Goal: Understand process/instructions: Learn about a topic

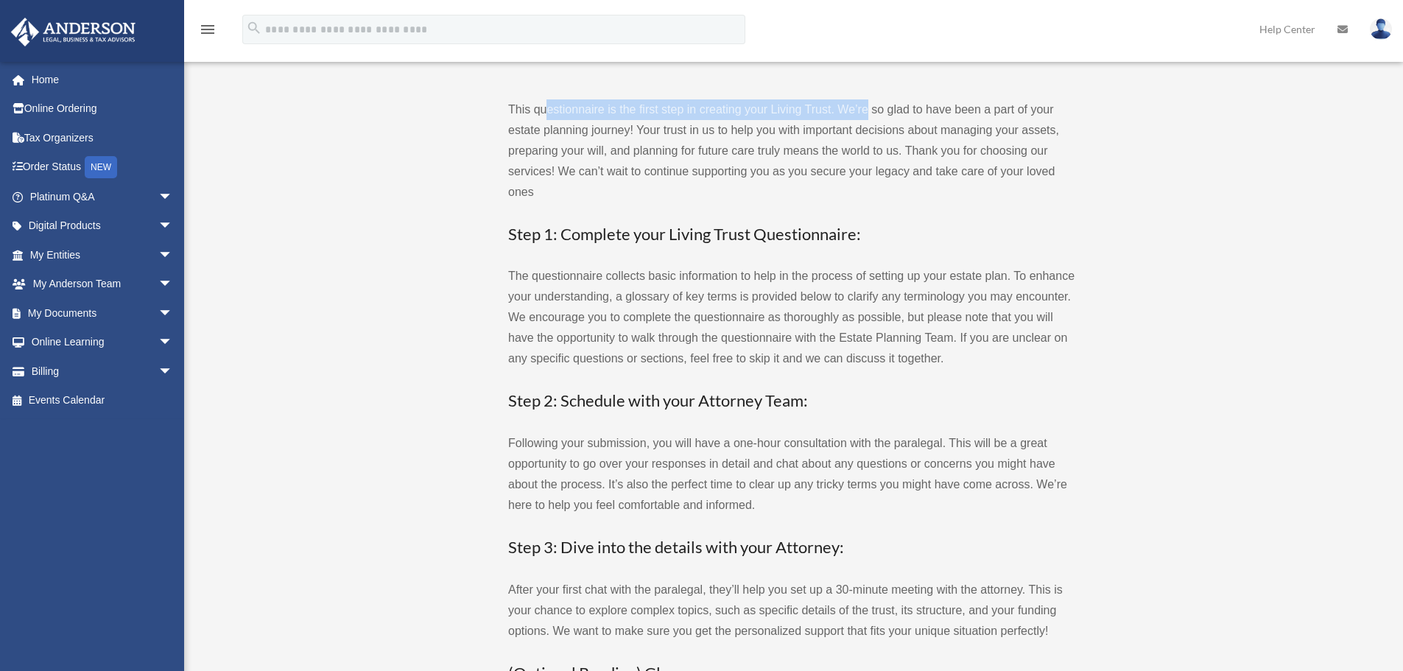
drag, startPoint x: 545, startPoint y: 111, endPoint x: 870, endPoint y: 114, distance: 324.7
click at [870, 114] on p "This questionnaire is the first step in creating your Living Trust. We’re so gl…" at bounding box center [791, 150] width 567 height 103
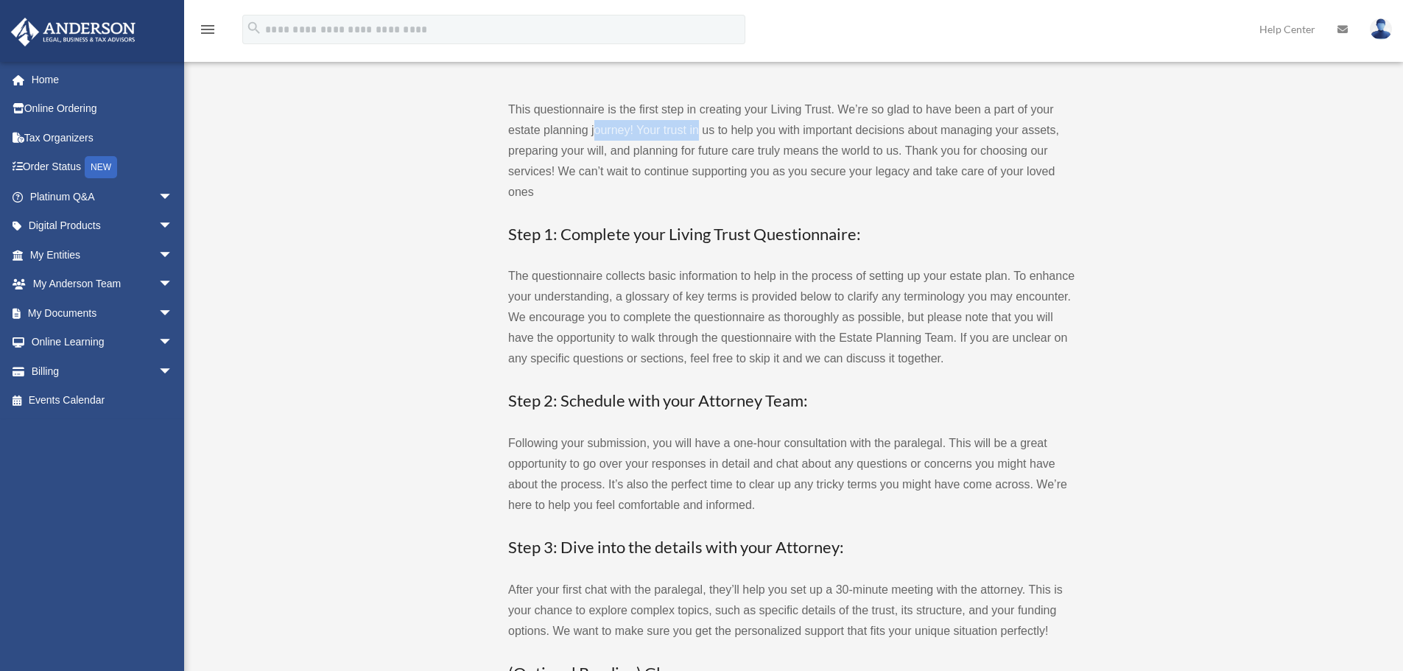
drag, startPoint x: 594, startPoint y: 135, endPoint x: 698, endPoint y: 138, distance: 103.8
click at [697, 138] on p "This questionnaire is the first step in creating your Living Trust. We’re so gl…" at bounding box center [791, 150] width 567 height 103
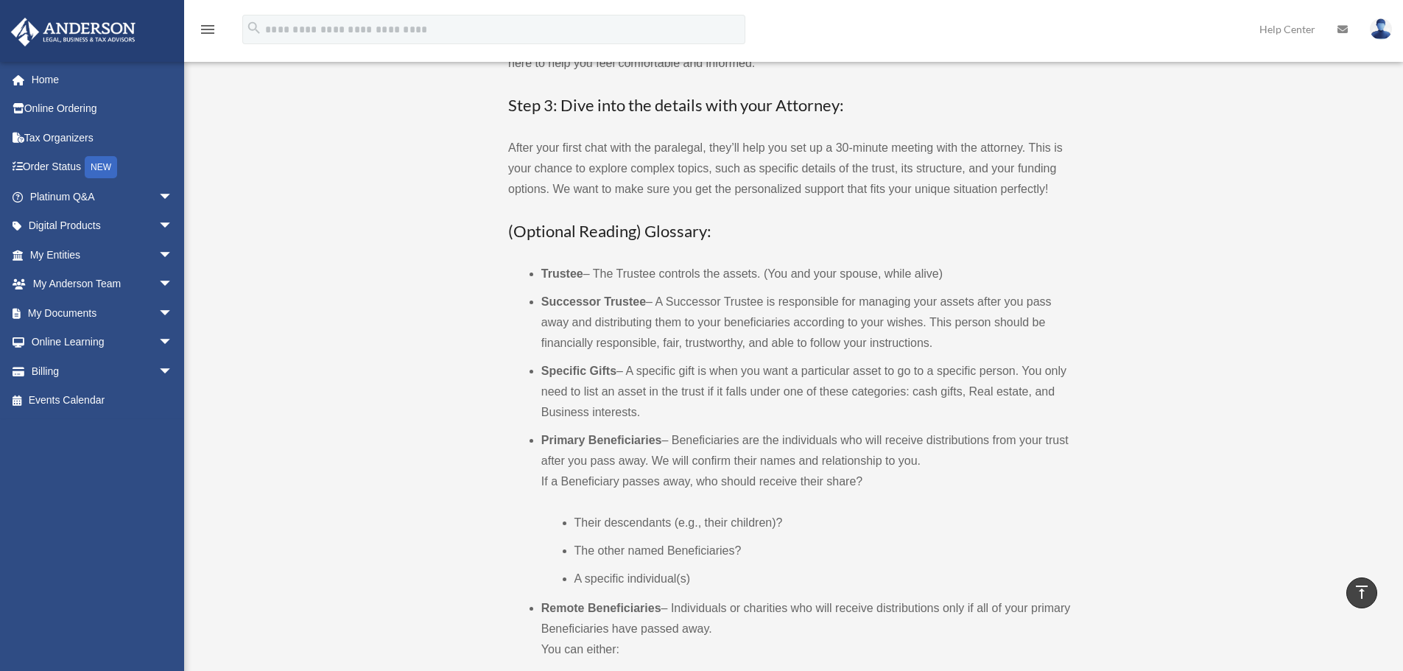
scroll to position [589, 0]
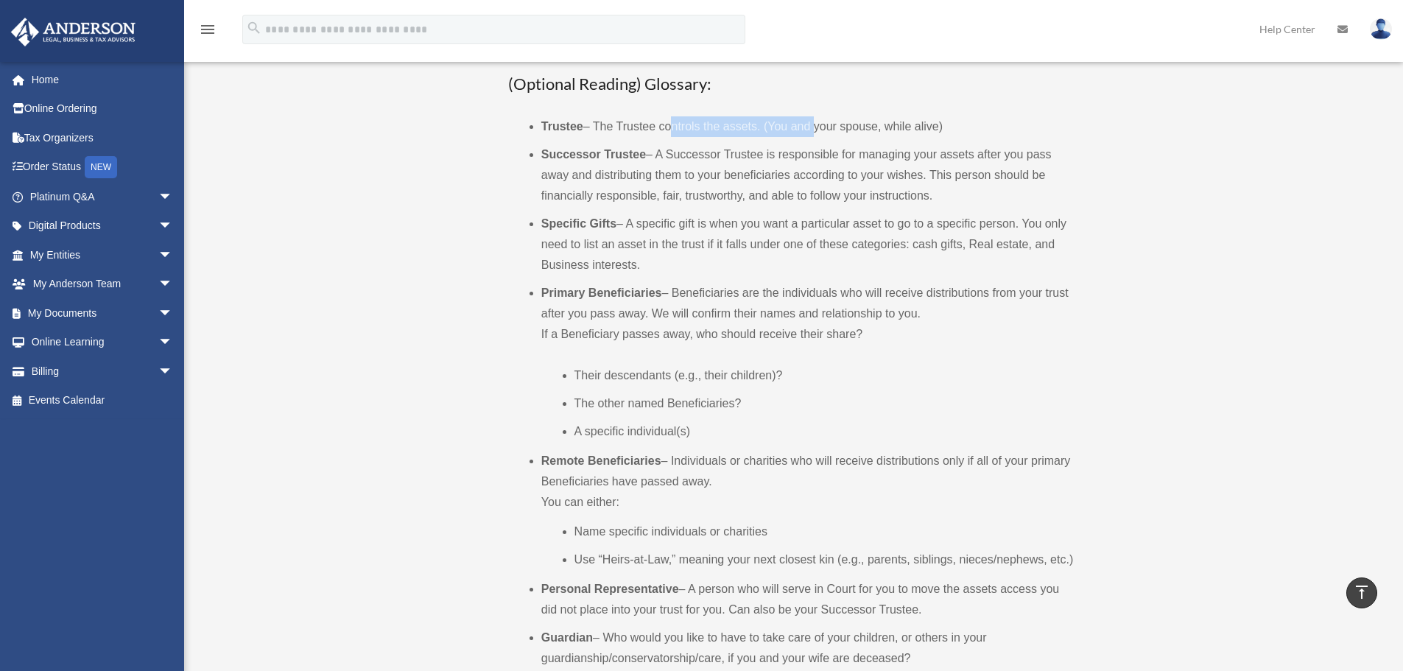
drag, startPoint x: 670, startPoint y: 121, endPoint x: 758, endPoint y: 144, distance: 91.1
click at [815, 124] on li "Trustee – The Trustee controls the assets. (You and your spouse, while alive)" at bounding box center [808, 126] width 534 height 21
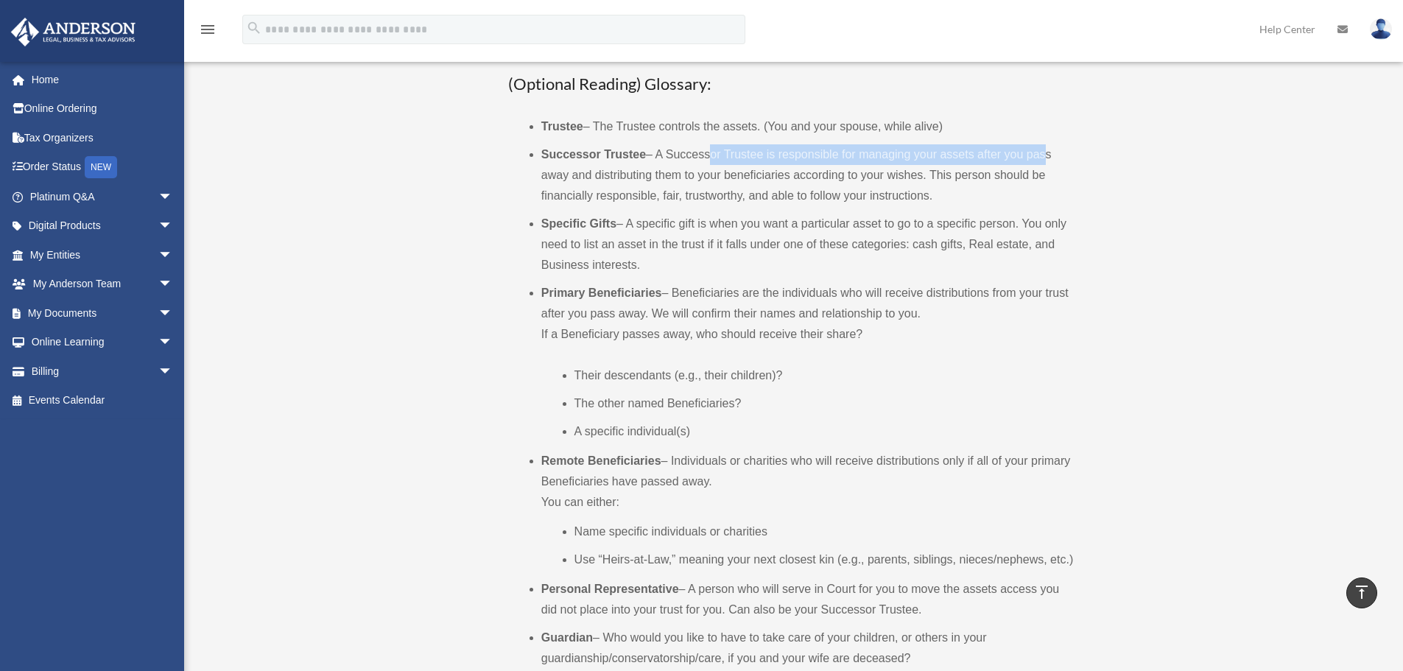
drag, startPoint x: 789, startPoint y: 156, endPoint x: 1042, endPoint y: 156, distance: 253.3
click at [1042, 156] on li "Successor Trustee – A Successor Trustee is responsible for managing your assets…" at bounding box center [808, 175] width 534 height 62
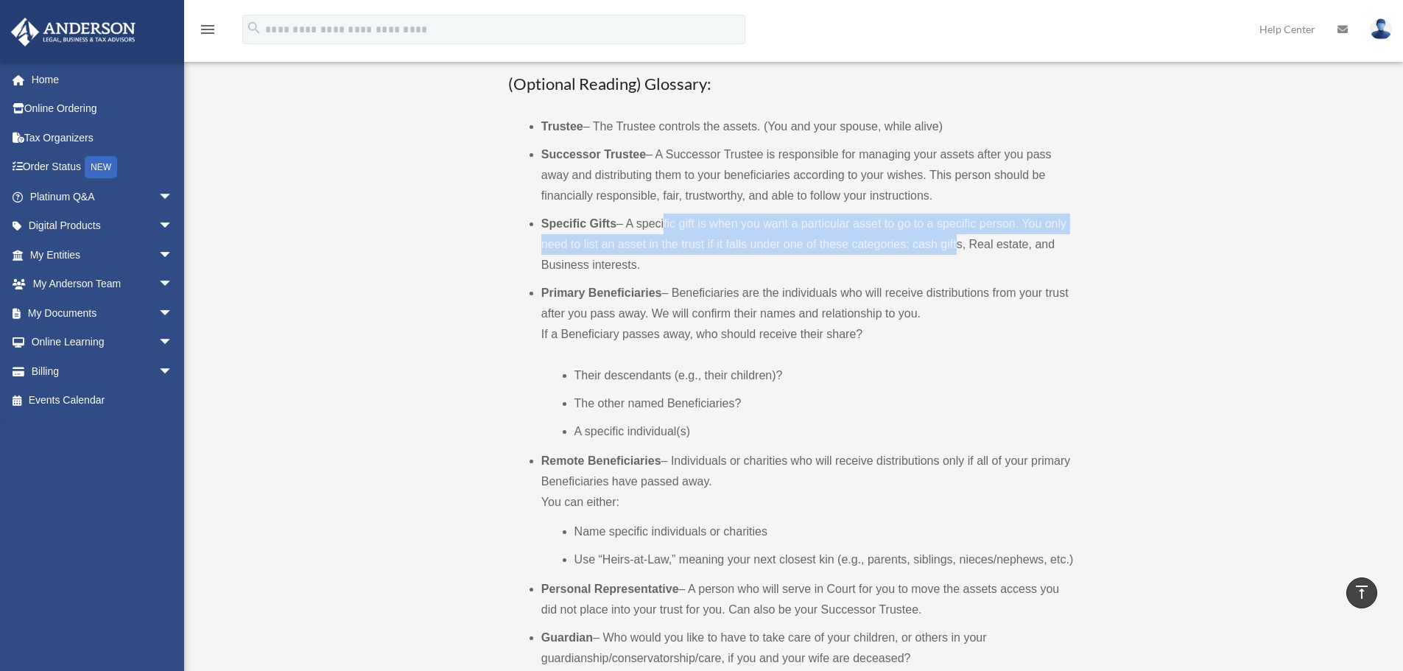
drag, startPoint x: 661, startPoint y: 227, endPoint x: 956, endPoint y: 235, distance: 294.6
click at [954, 234] on li "Specific Gifts – A specific gift is when you want a particular asset to go to a…" at bounding box center [808, 245] width 534 height 62
